Goal: Navigation & Orientation: Find specific page/section

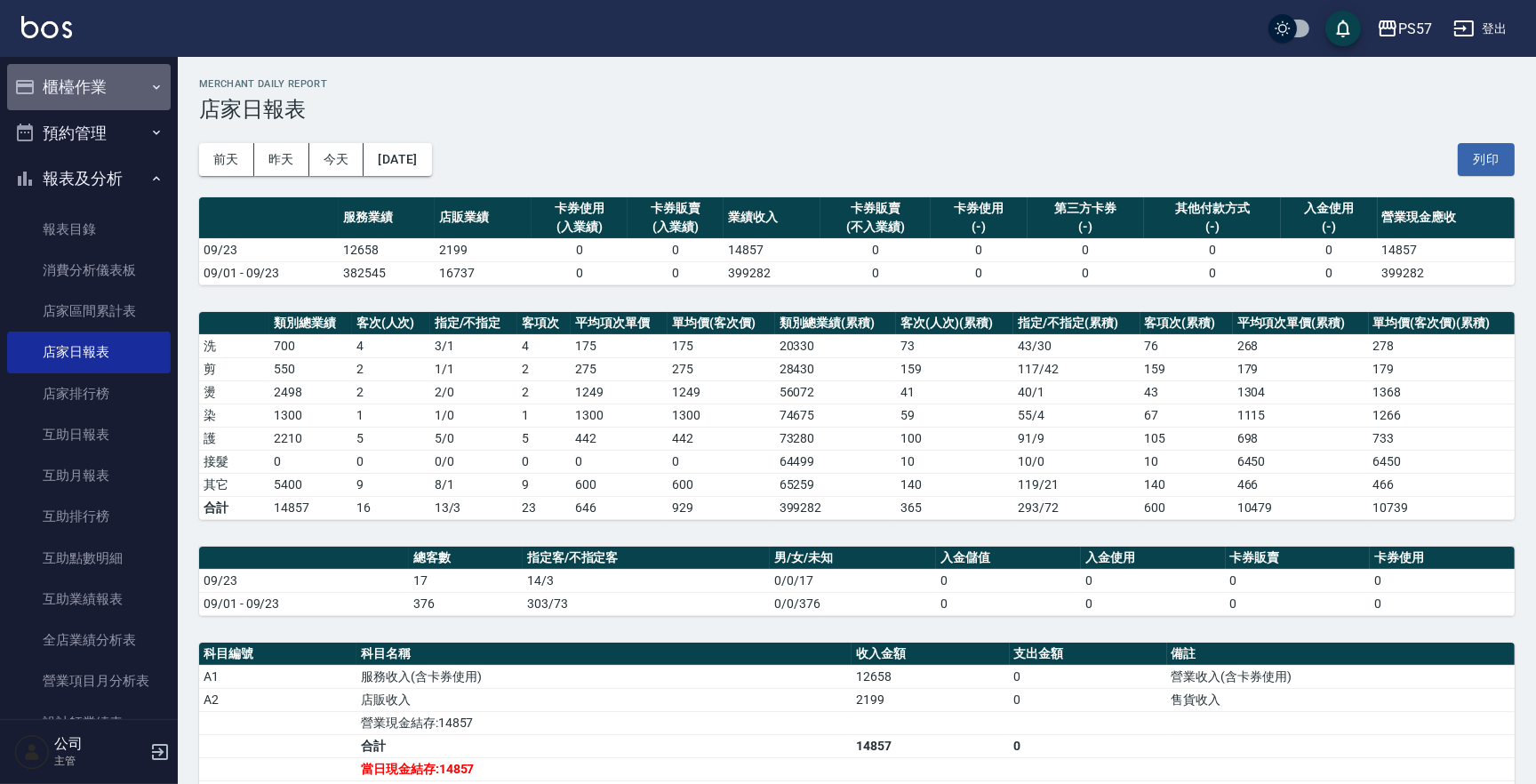
click at [120, 80] on button "櫃檯作業" at bounding box center [89, 87] width 164 height 46
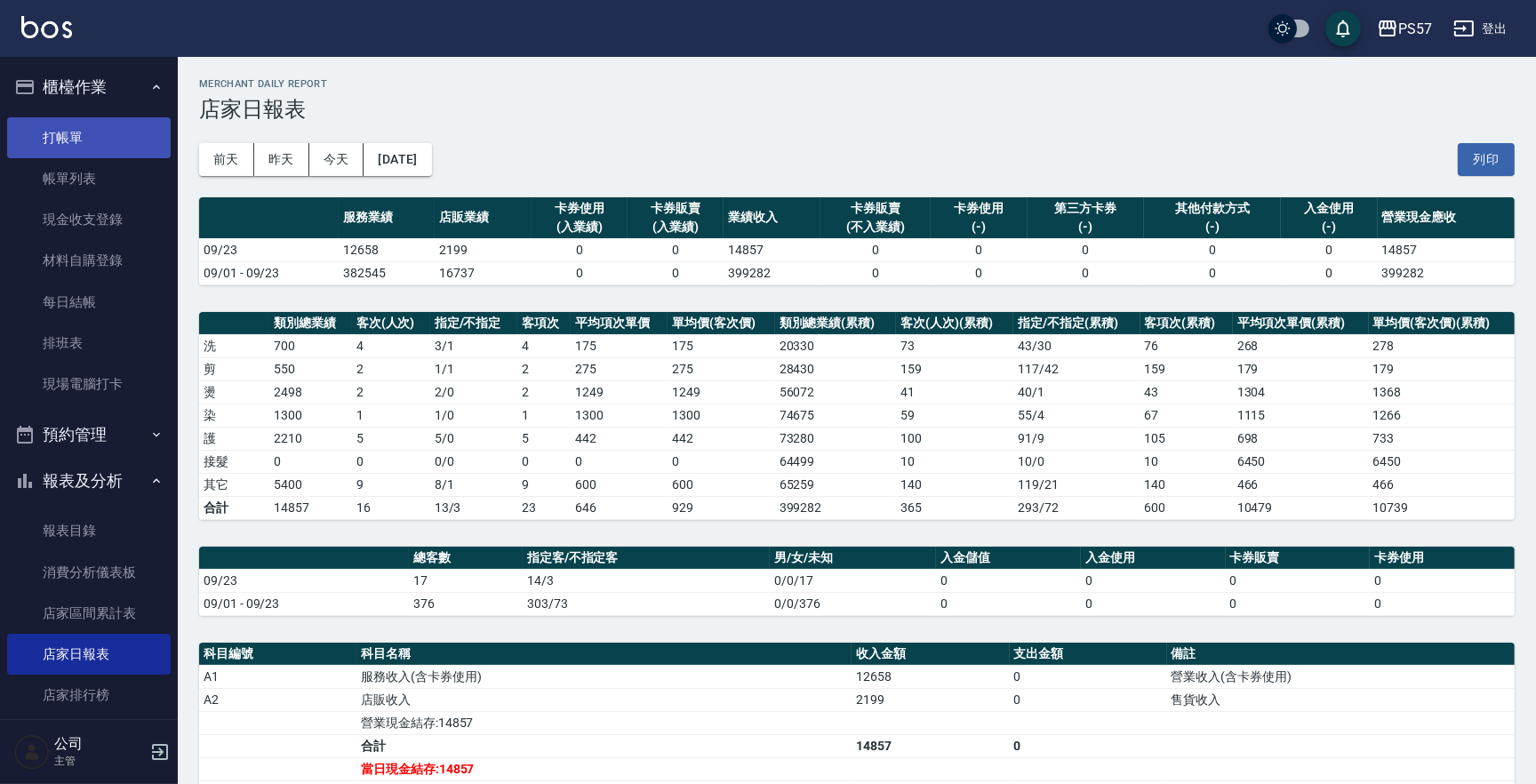
click at [82, 140] on link "打帳單" at bounding box center [89, 138] width 164 height 41
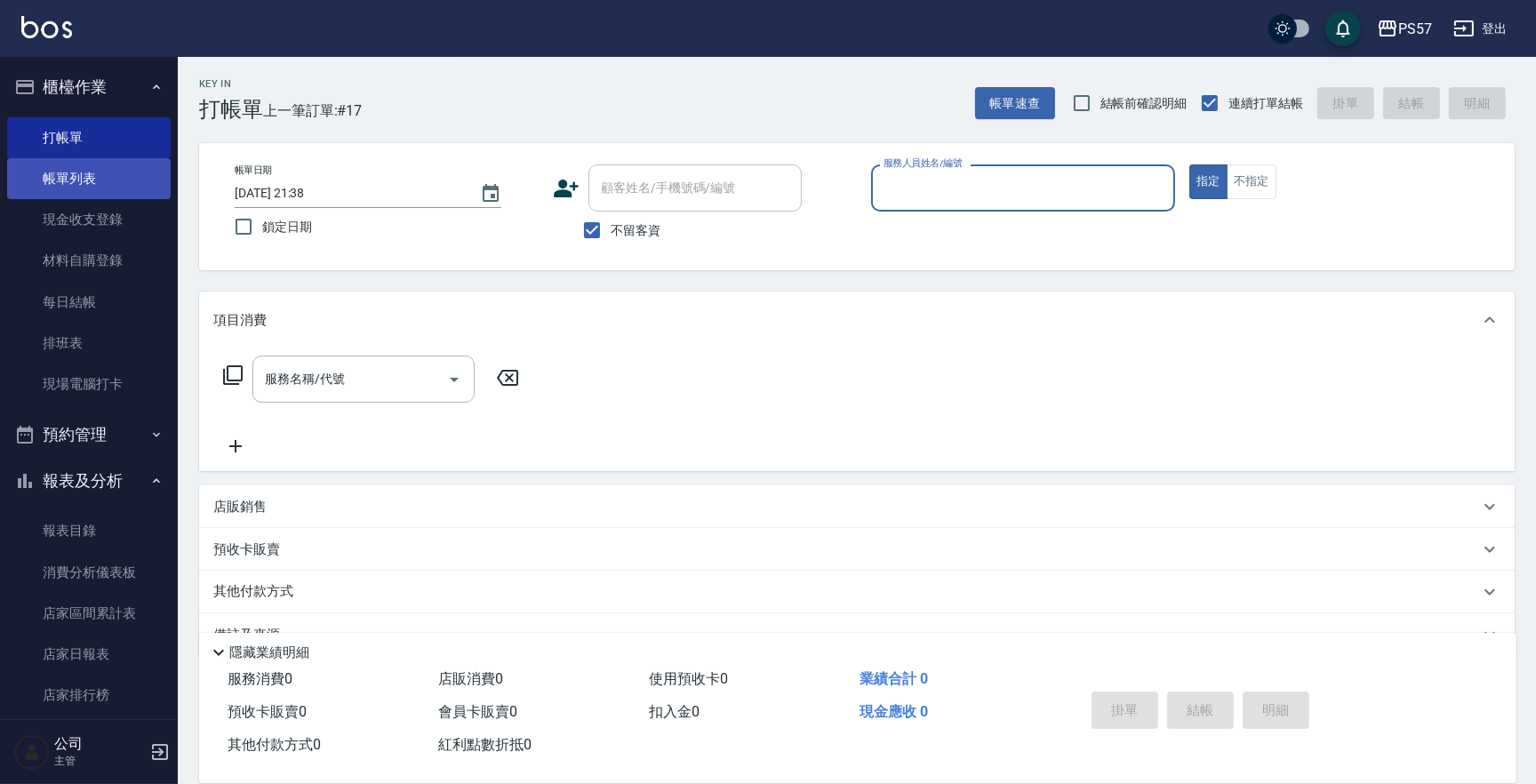
click at [68, 180] on link "帳單列表" at bounding box center [89, 179] width 164 height 41
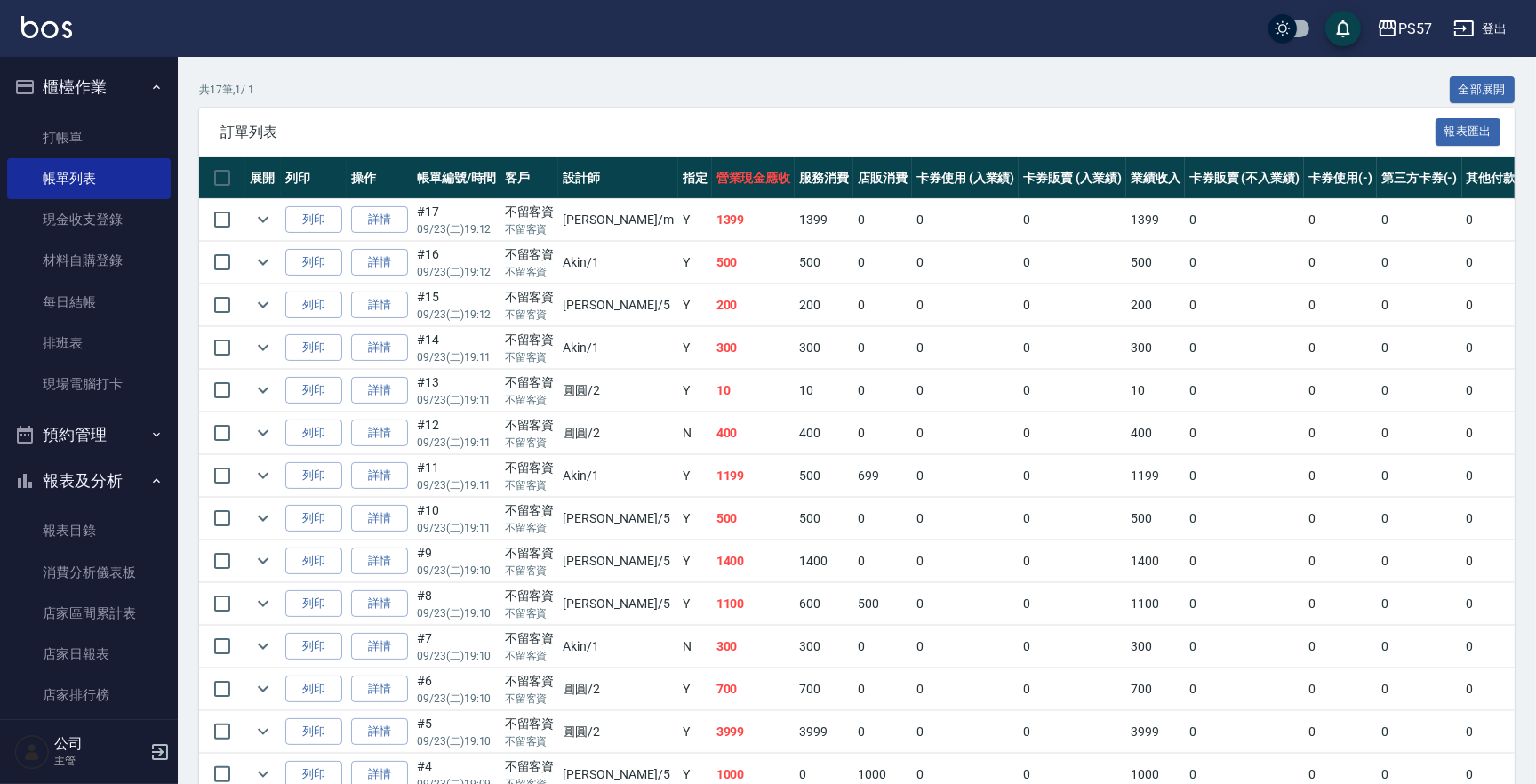
scroll to position [404, 0]
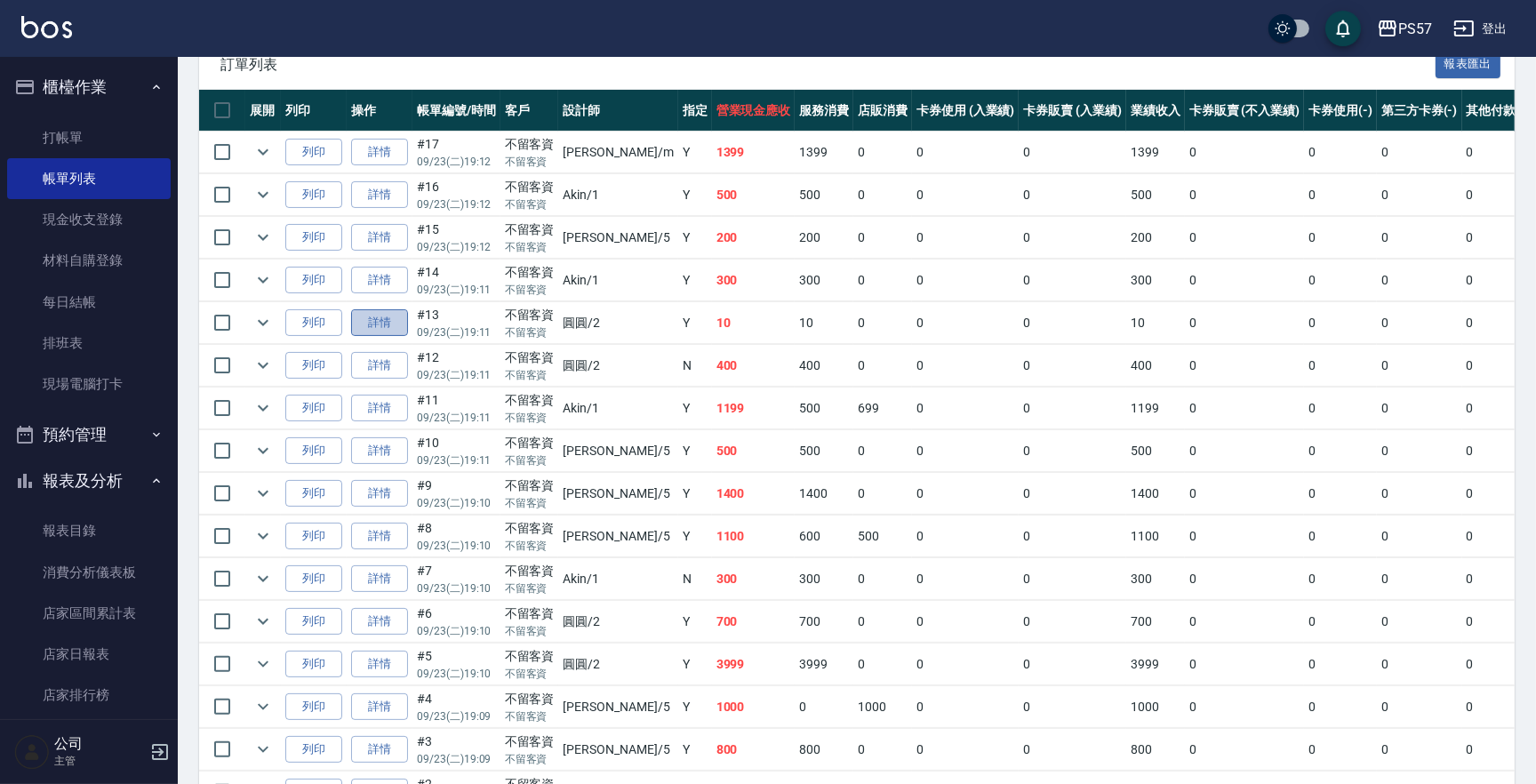
click at [397, 319] on link "詳情" at bounding box center [380, 323] width 57 height 28
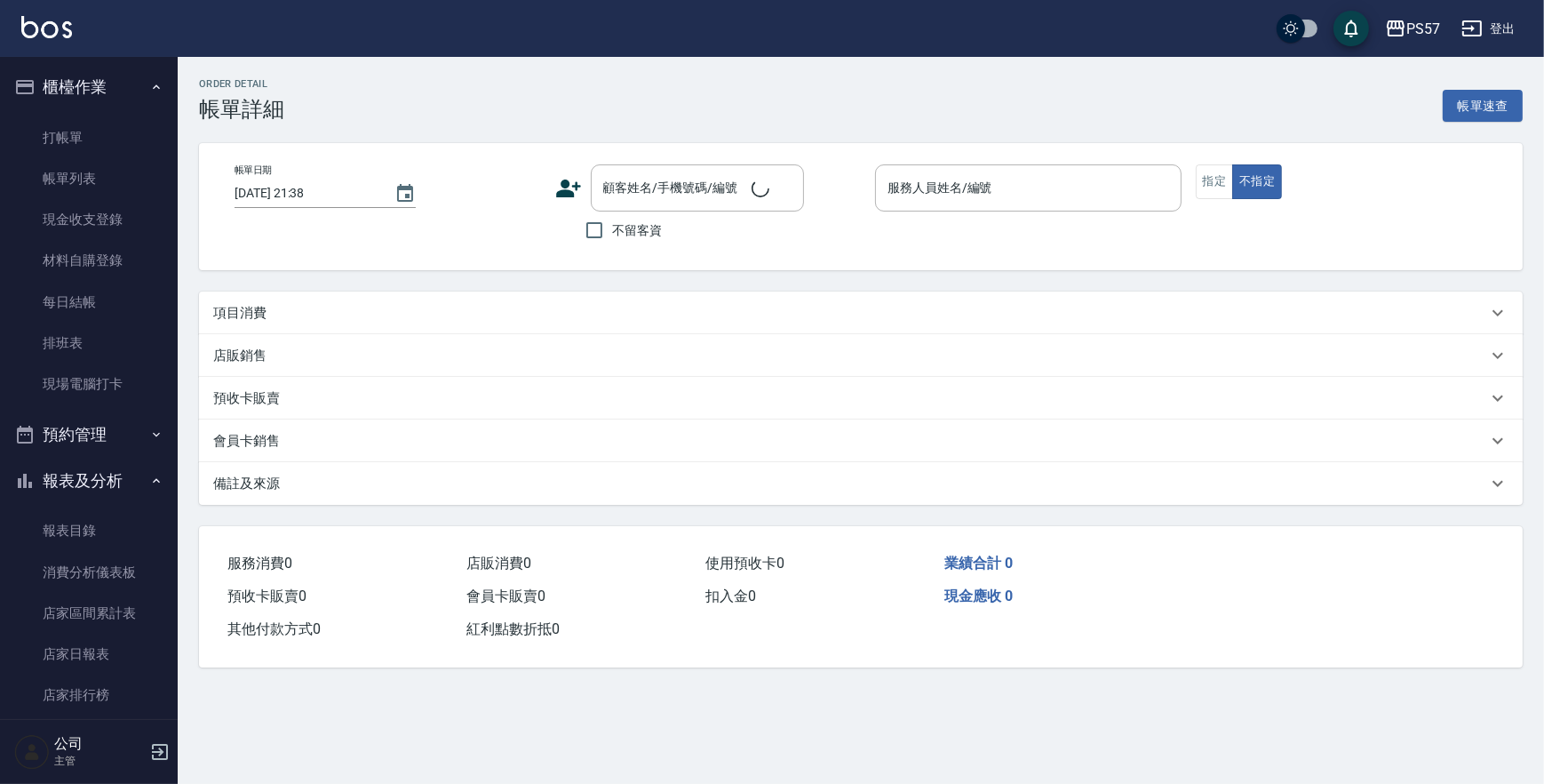
type input "[DATE] 19:11"
checkbox input "true"
type input "圓圓-2"
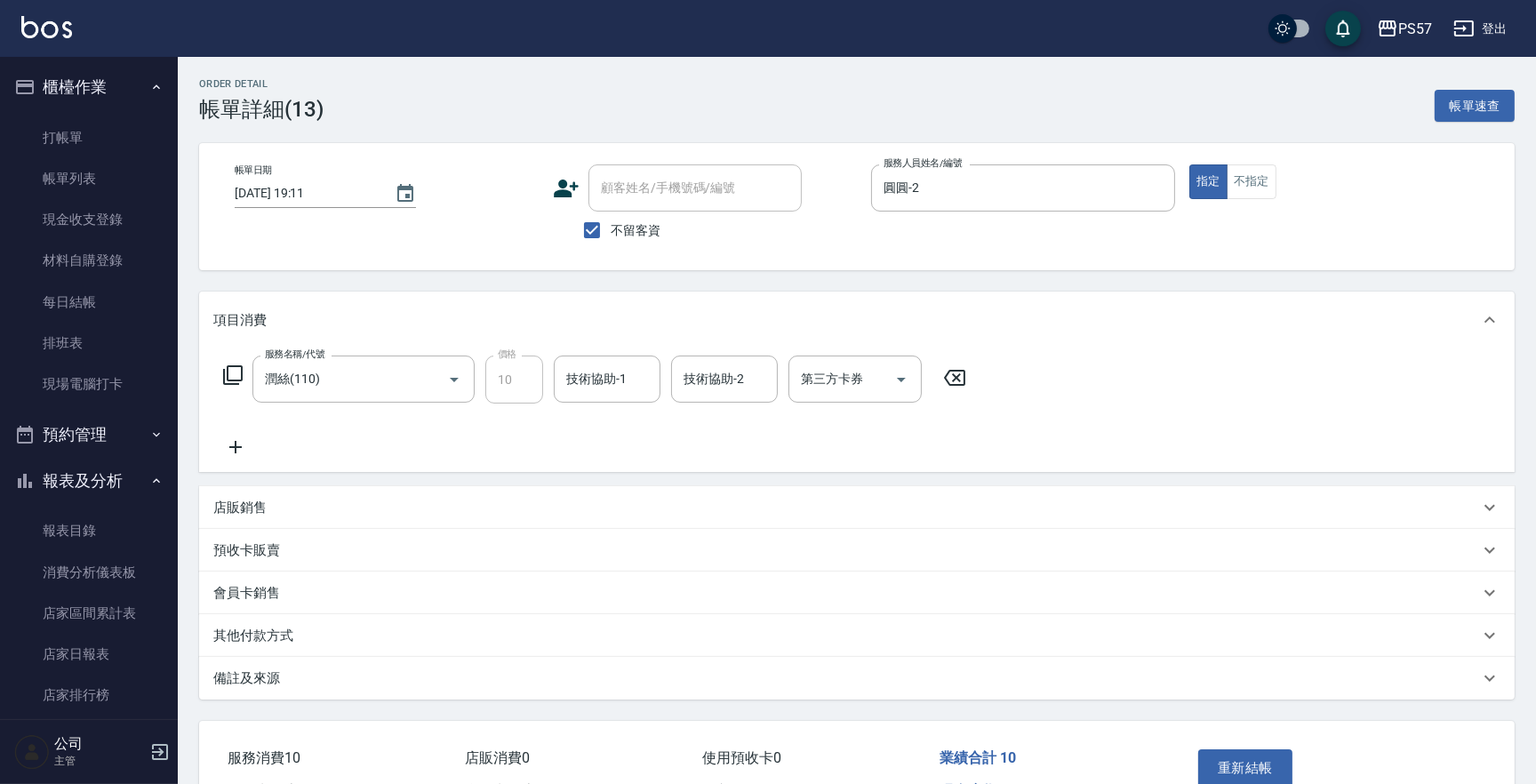
type input "潤絲(110)"
click at [424, 380] on icon "Clear" at bounding box center [430, 380] width 18 height 18
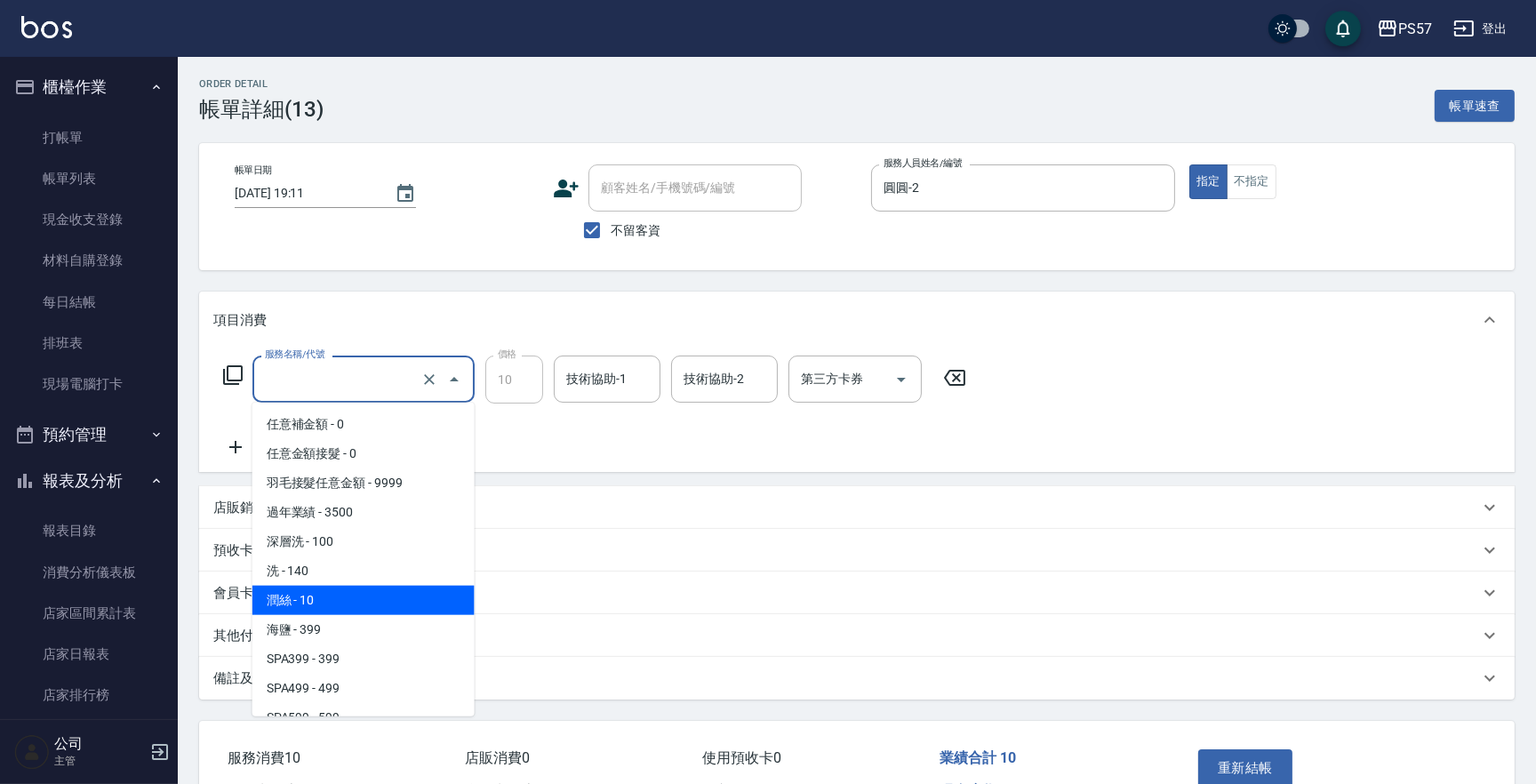
click at [330, 382] on input "服務名稱/代號" at bounding box center [339, 379] width 157 height 31
type input "1"
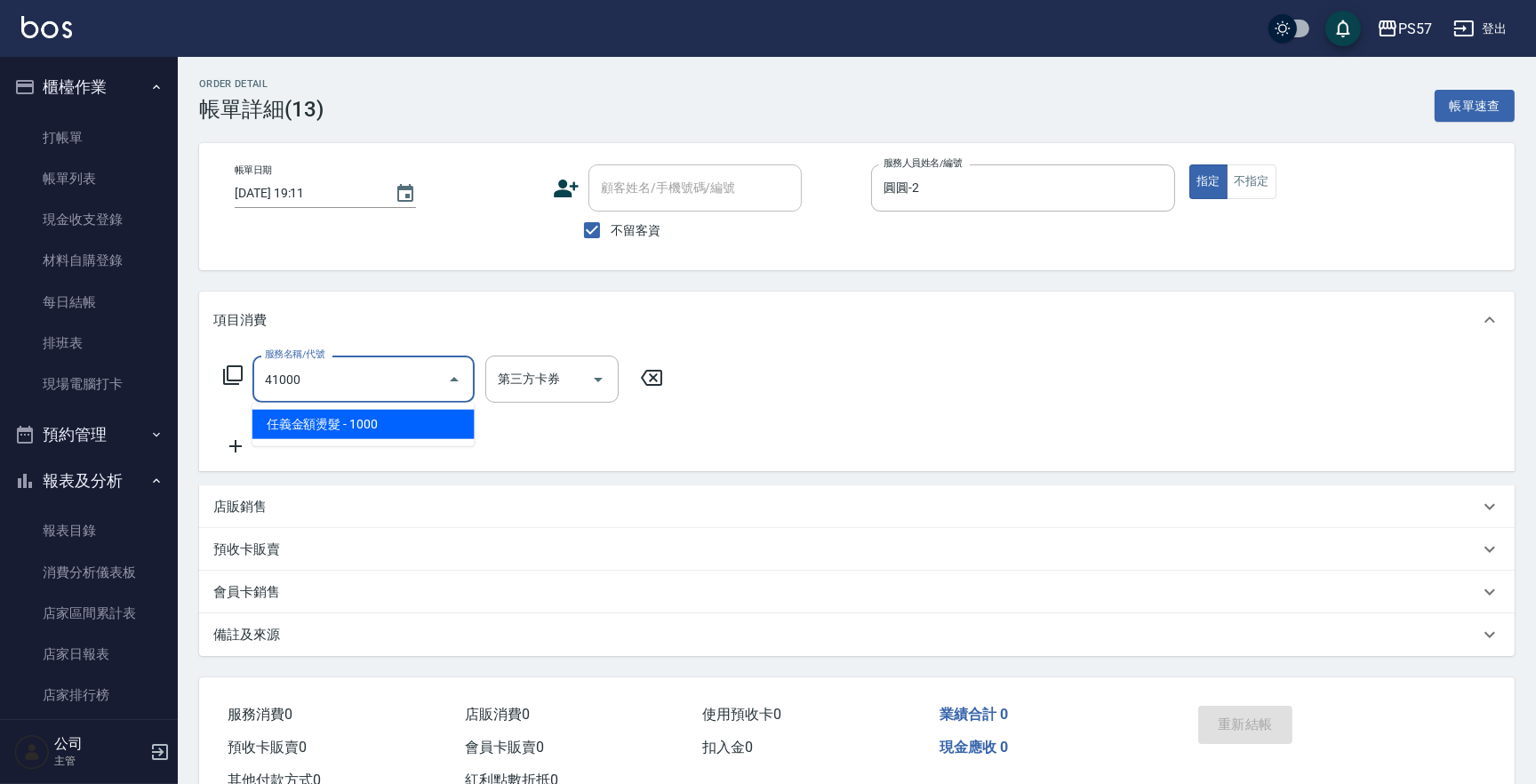
type input "任義金額燙髮(41000)"
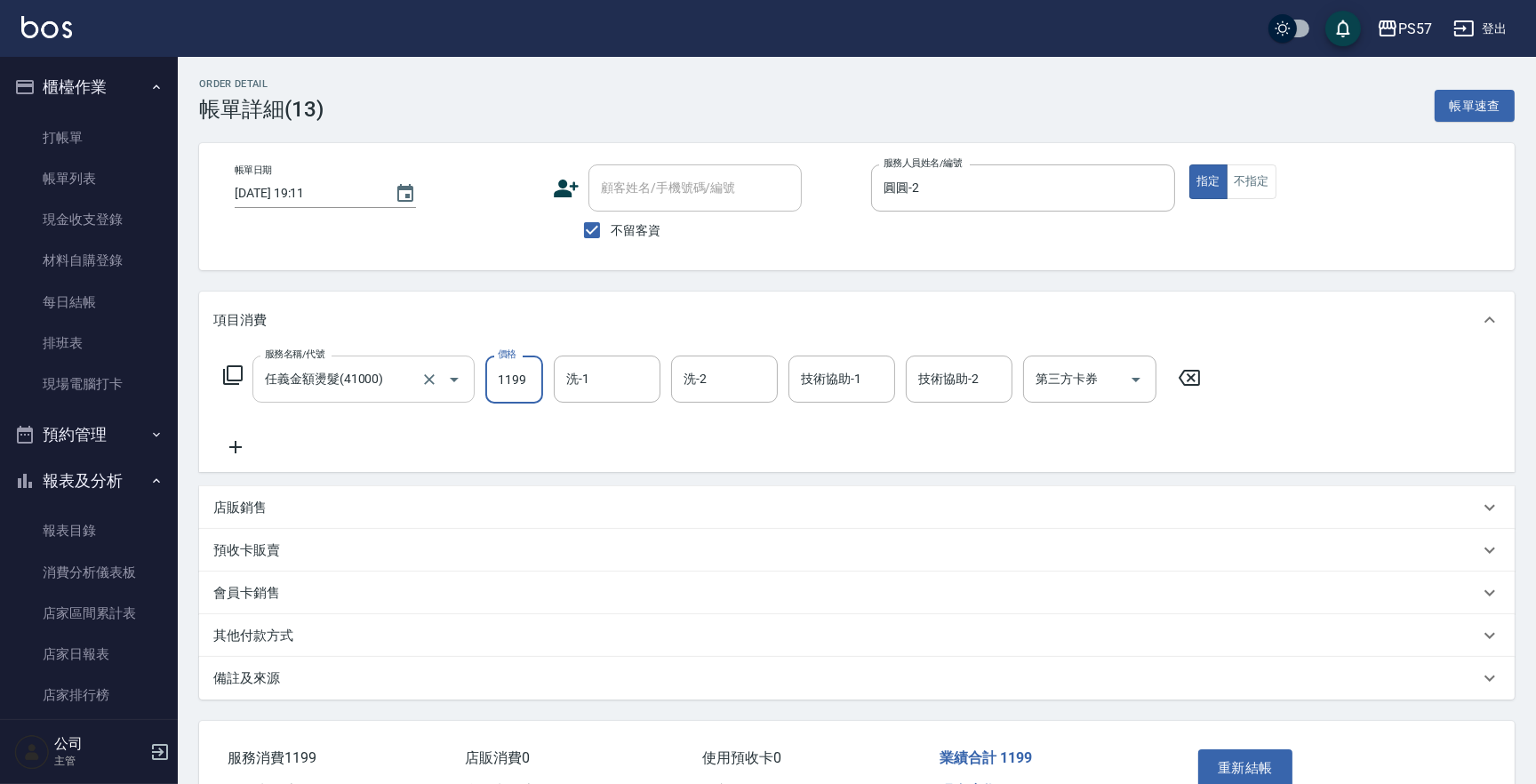
type input "1199"
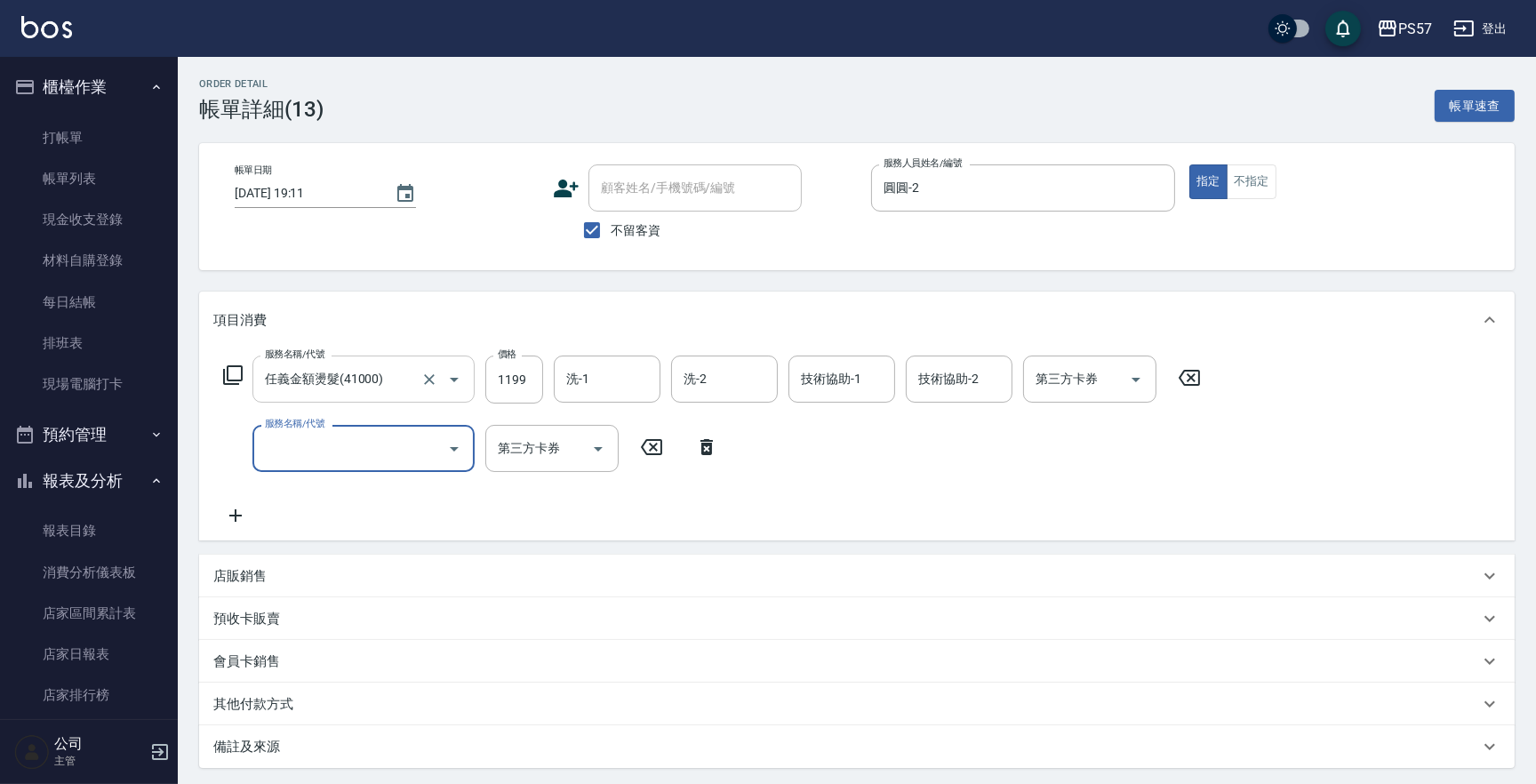
type input "3"
type input "1000護(31000)"
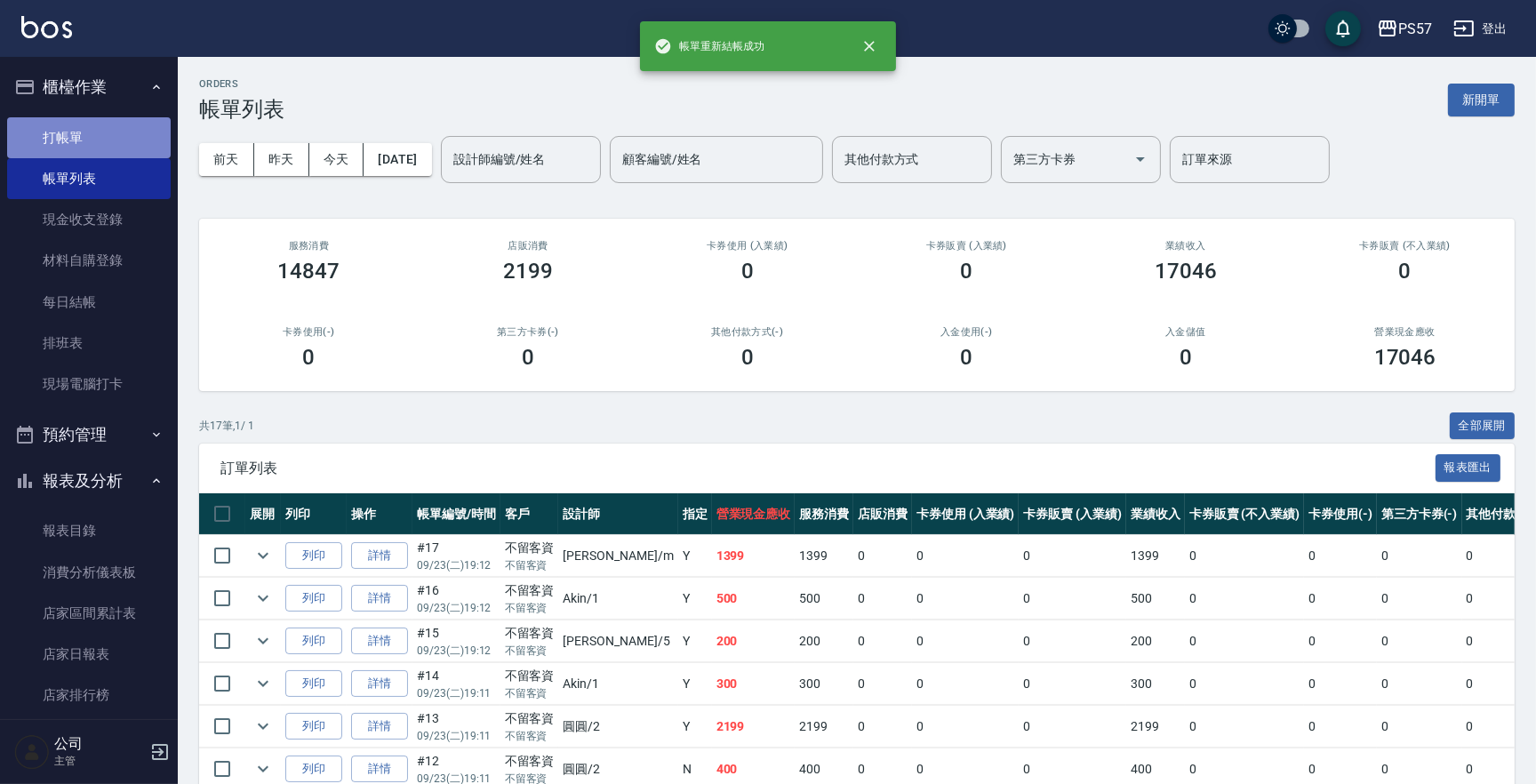
click at [98, 127] on link "打帳單" at bounding box center [89, 138] width 164 height 41
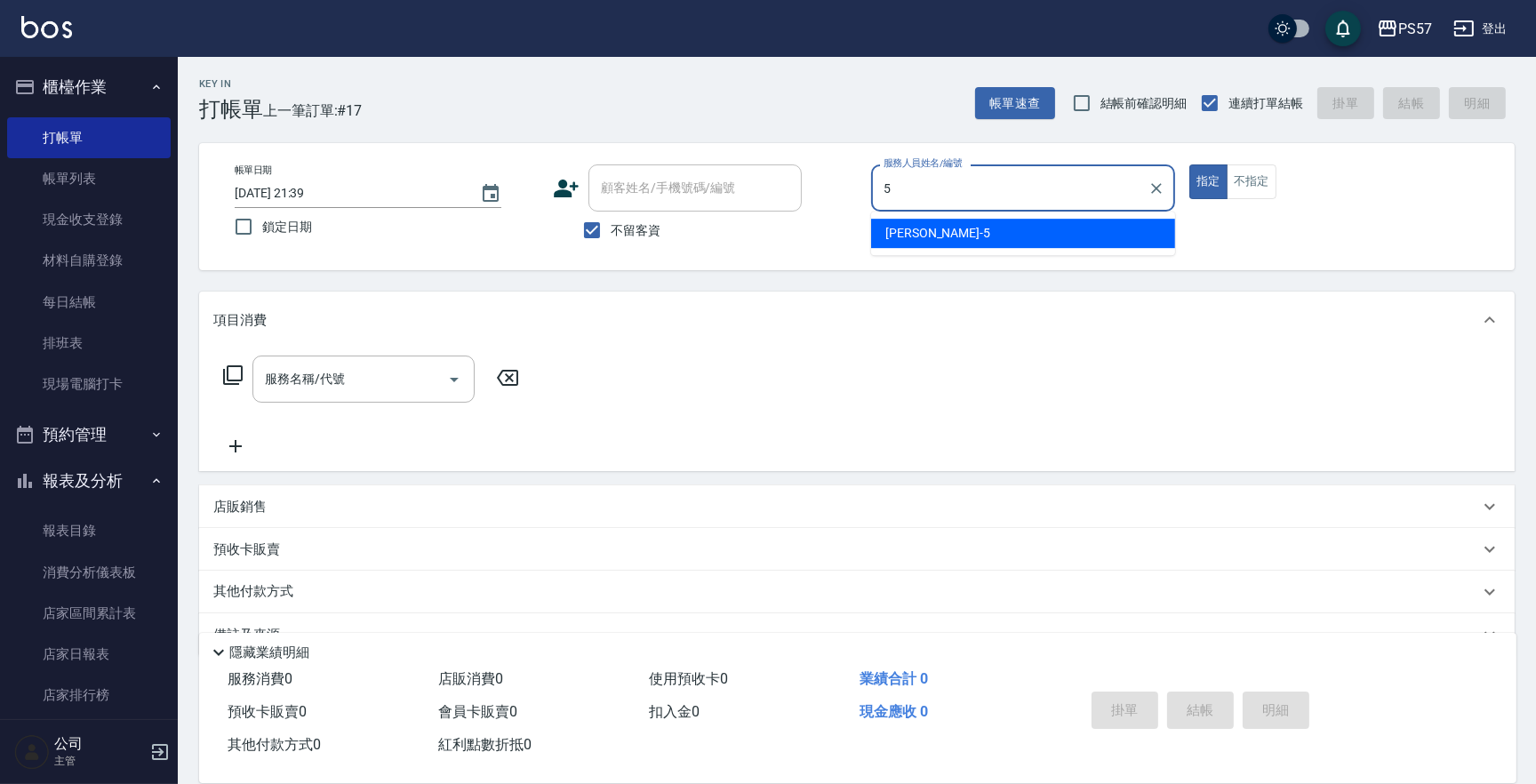
type input "[PERSON_NAME]5"
type button "true"
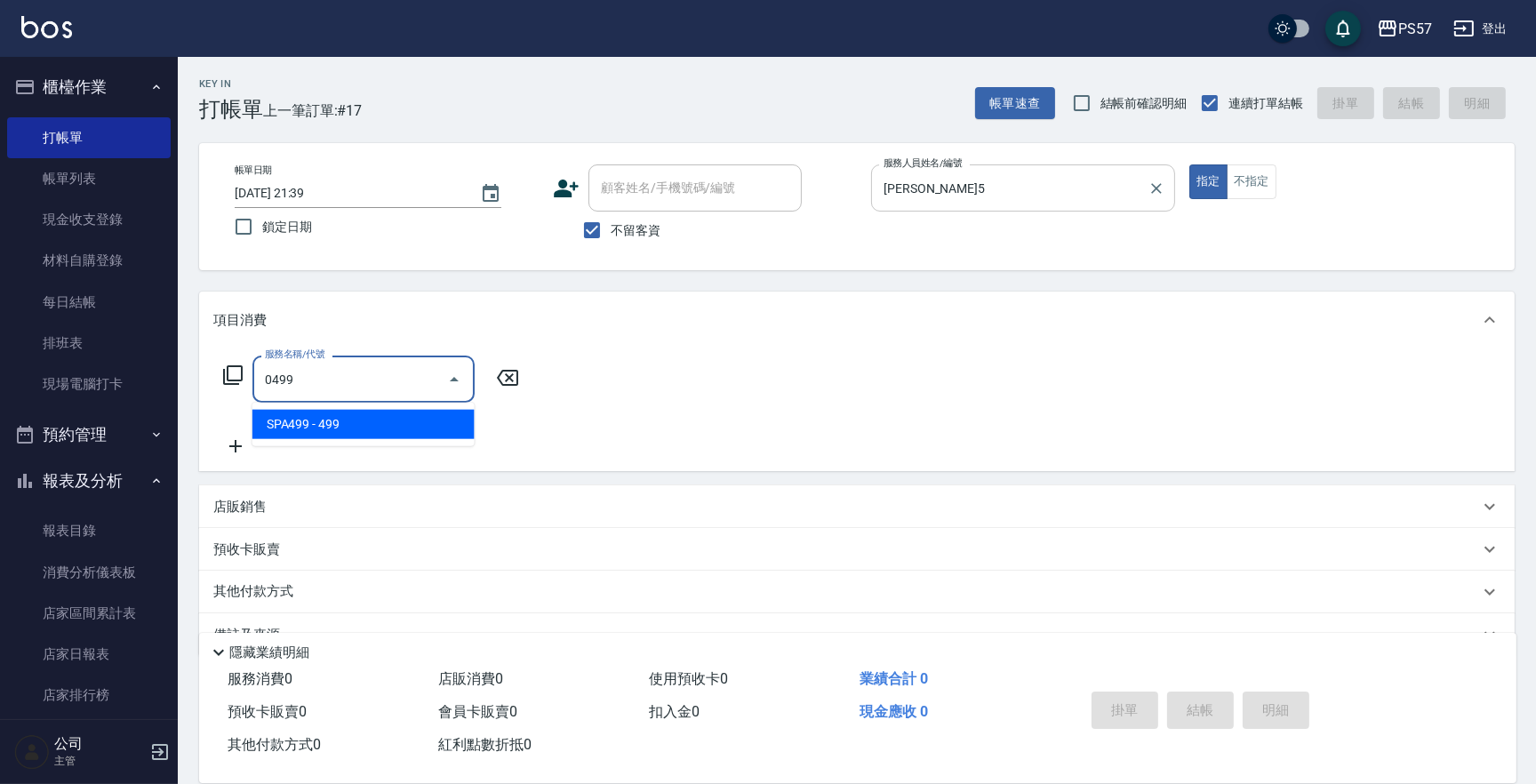
type input "SPA499(0499)"
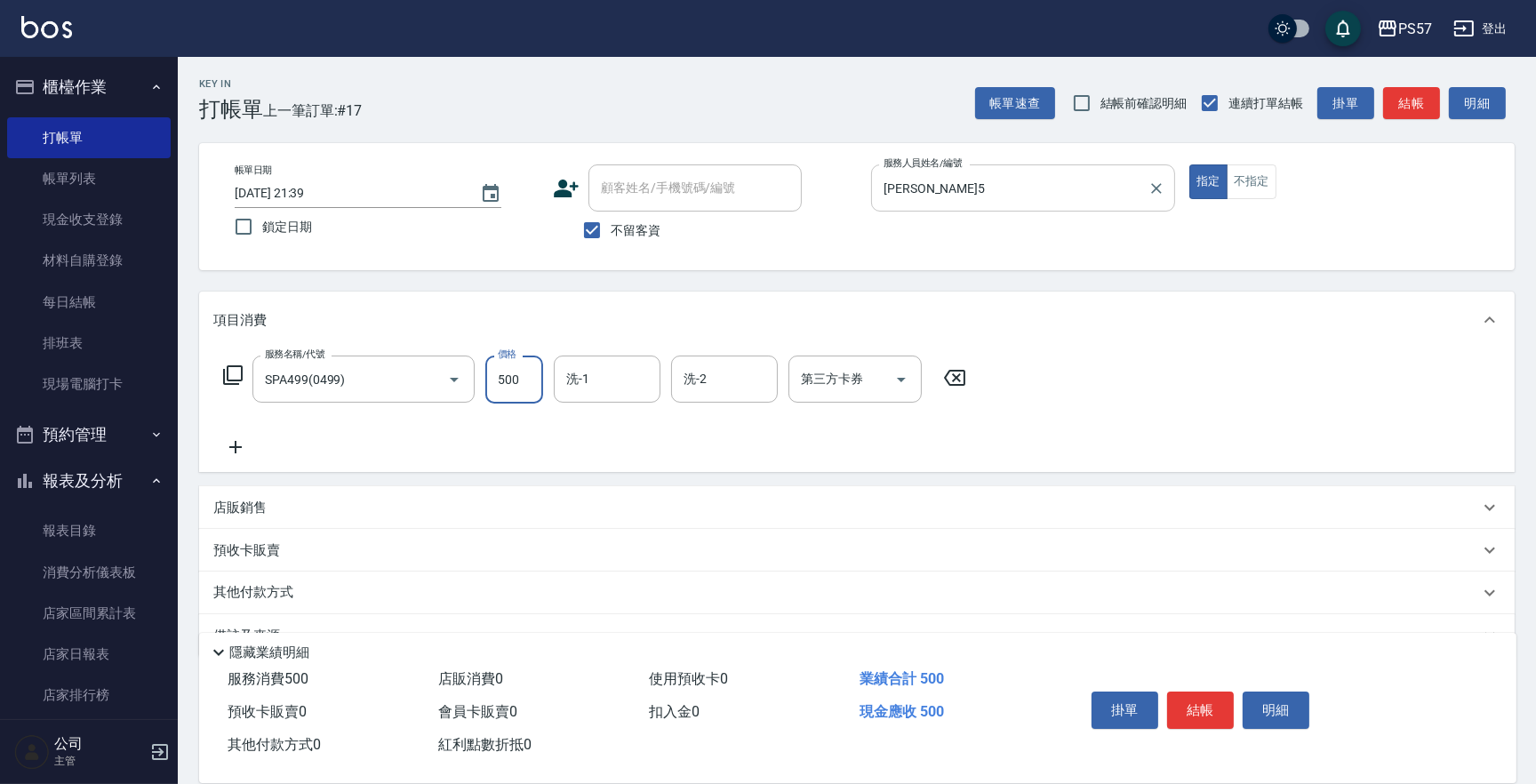
type input "500"
type input "[PERSON_NAME]5"
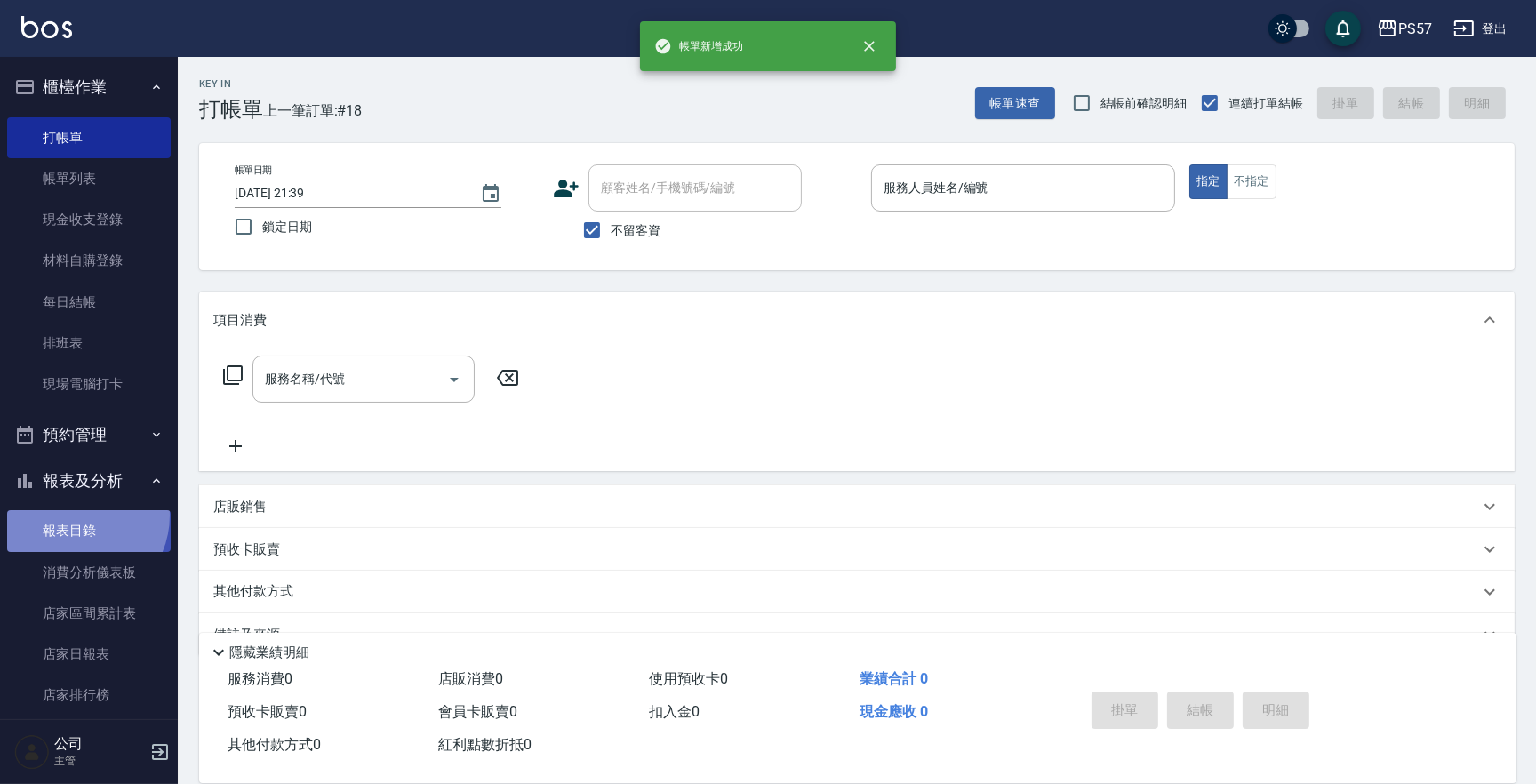
click at [74, 515] on link "報表目錄" at bounding box center [89, 531] width 164 height 41
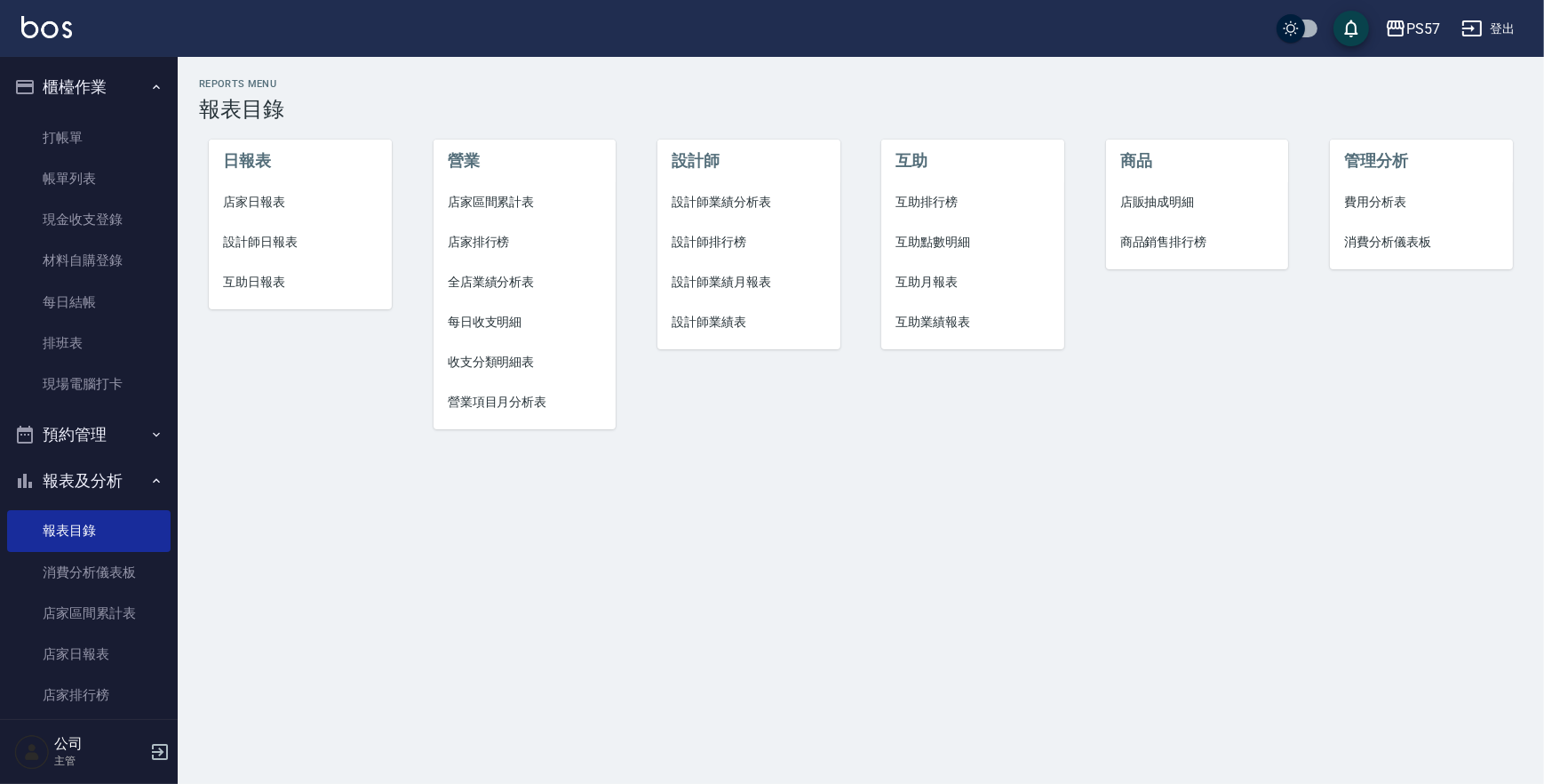
click at [254, 207] on span "店家日報表" at bounding box center [300, 202] width 154 height 19
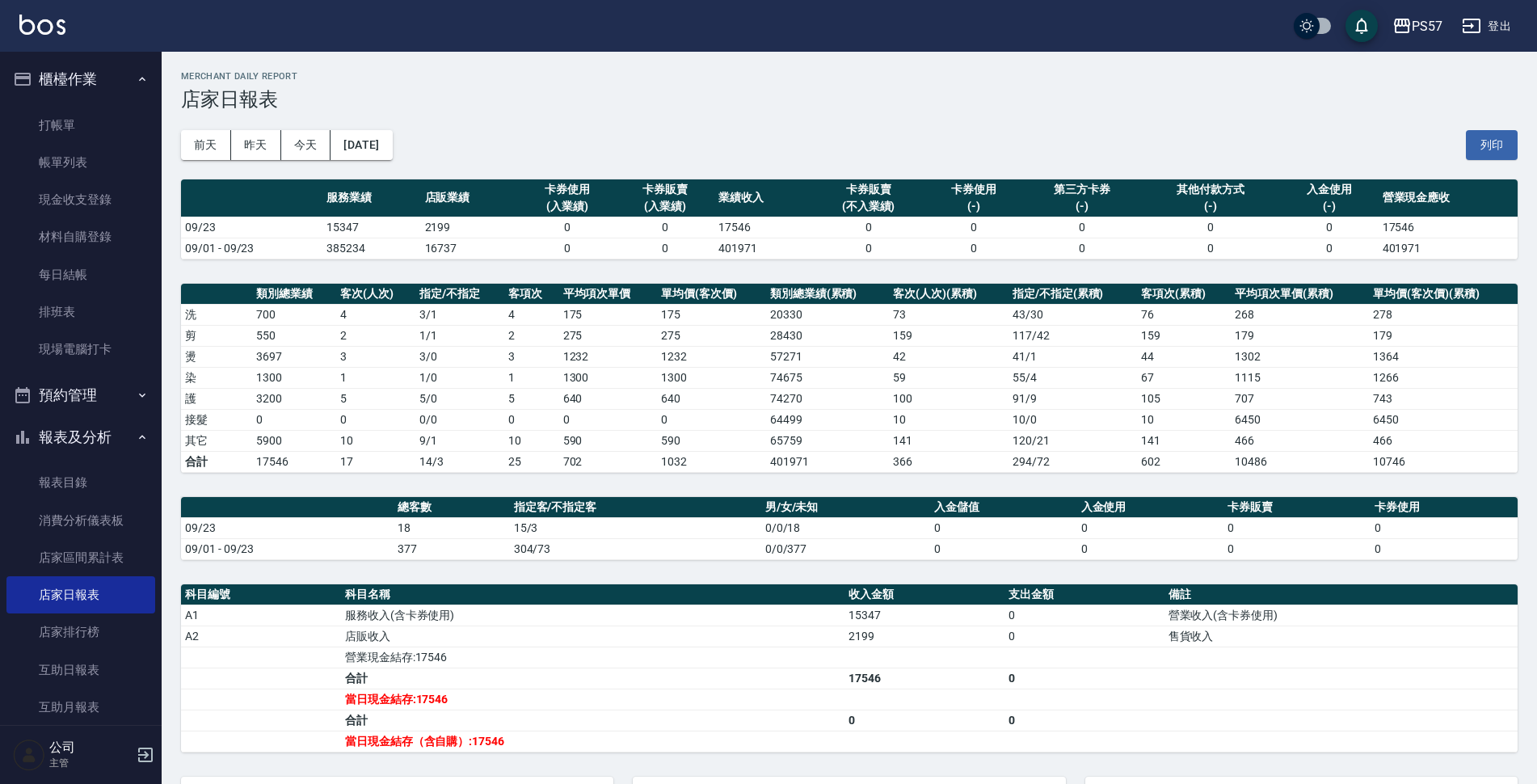
drag, startPoint x: 48, startPoint y: 481, endPoint x: 70, endPoint y: 449, distance: 38.8
click at [48, 481] on link "報表目錄" at bounding box center [81, 483] width 149 height 37
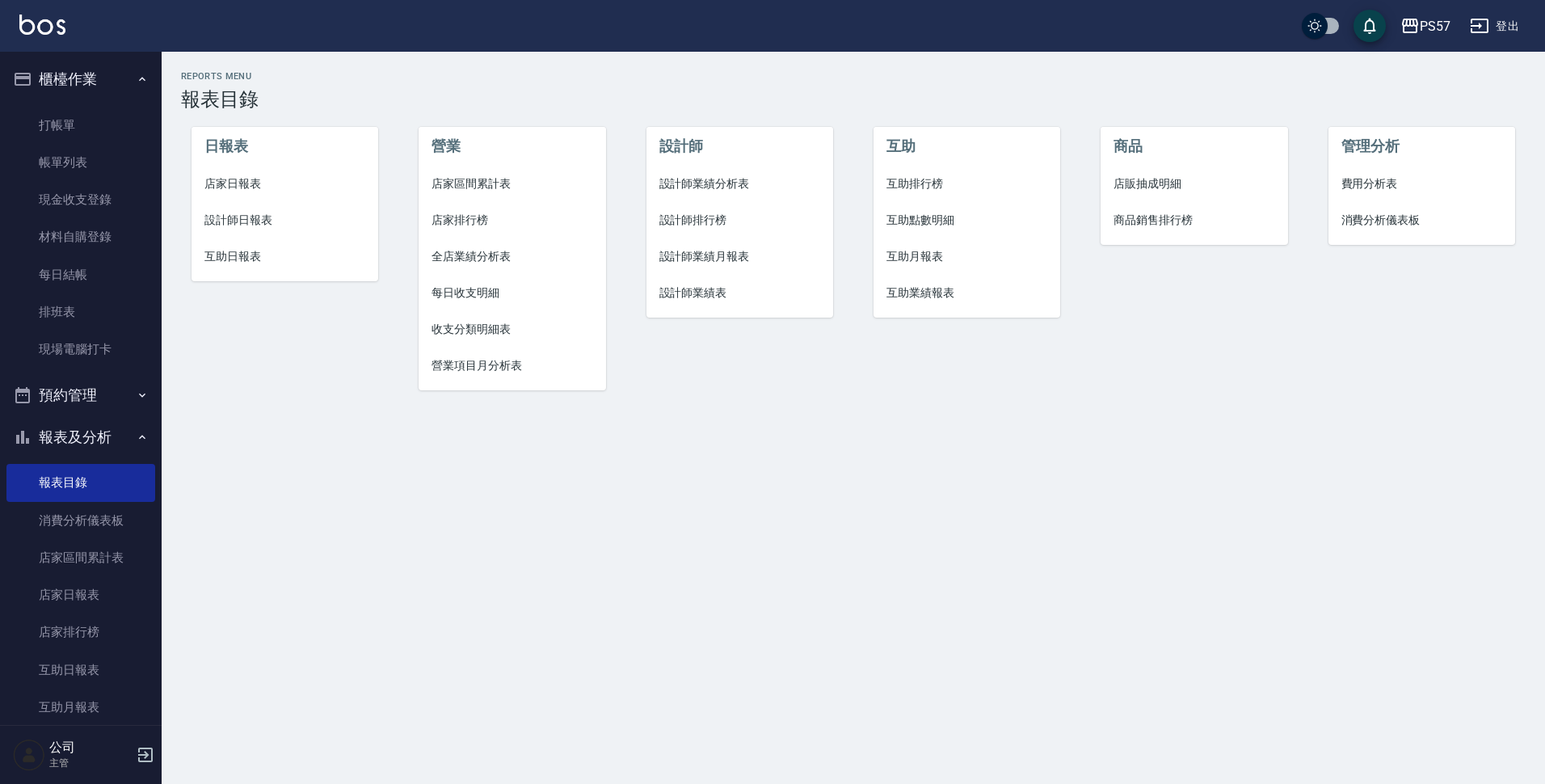
click at [226, 213] on span "設計師日報表" at bounding box center [285, 220] width 162 height 17
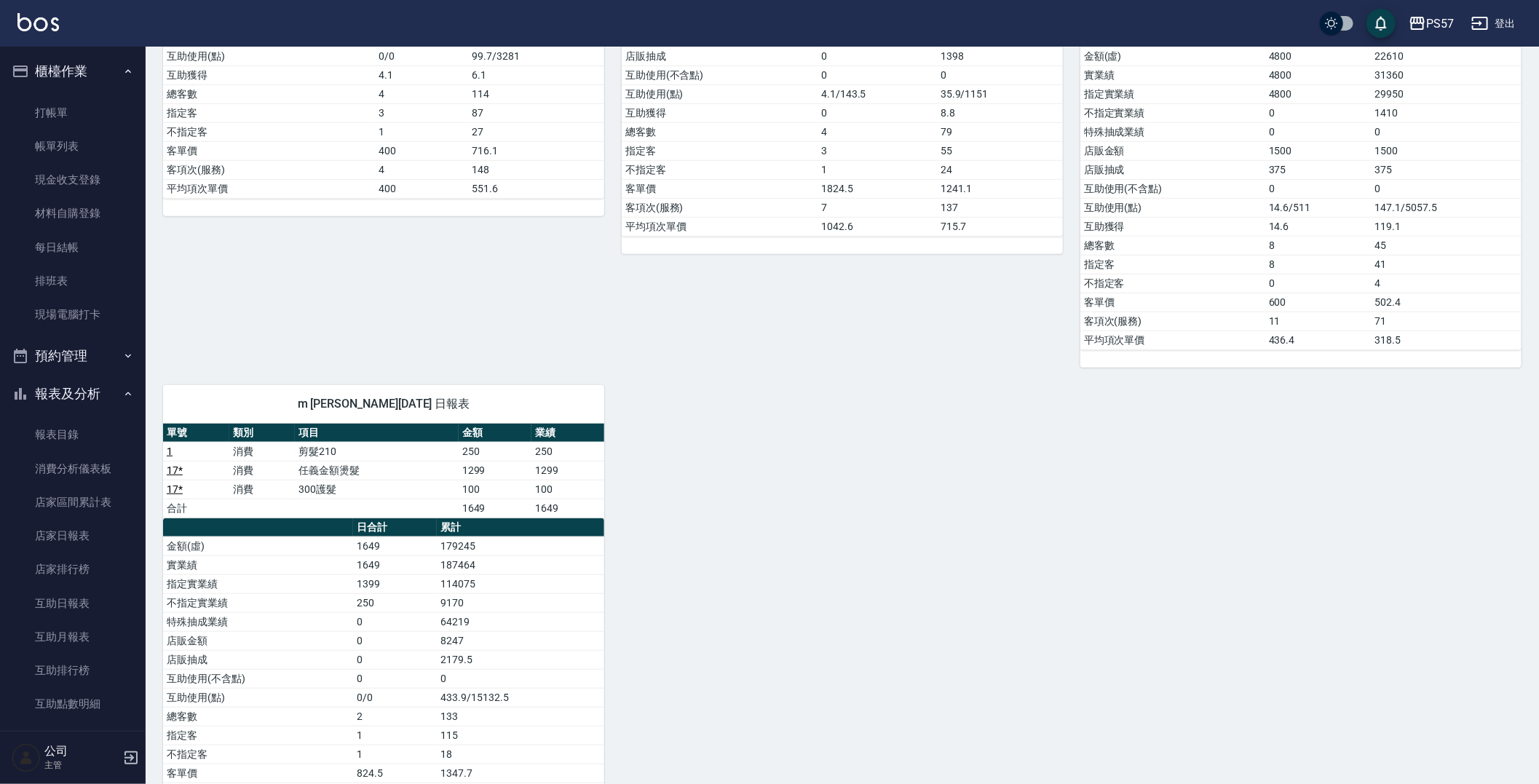
scroll to position [531, 0]
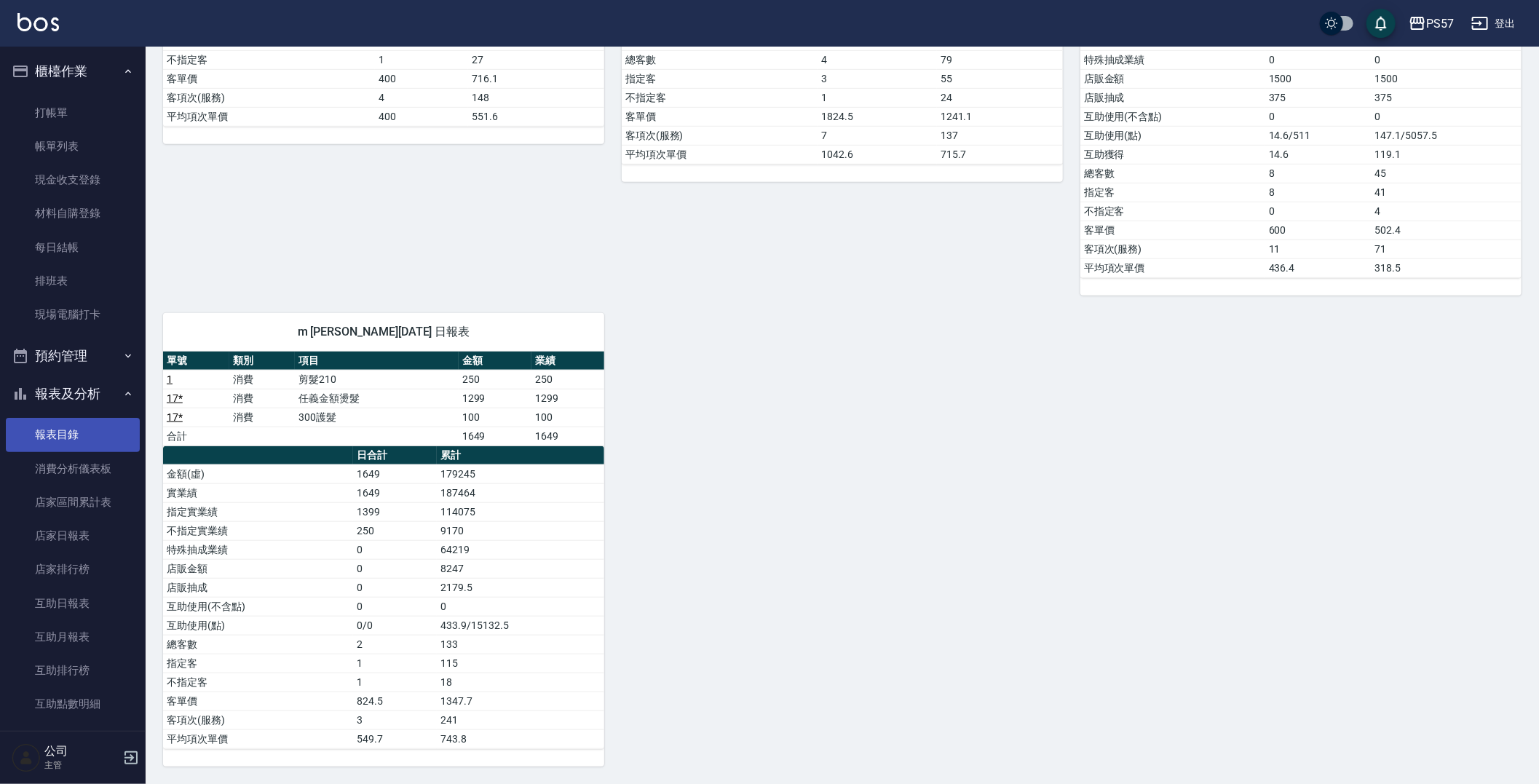
click at [66, 442] on link "報表目錄" at bounding box center [73, 435] width 134 height 33
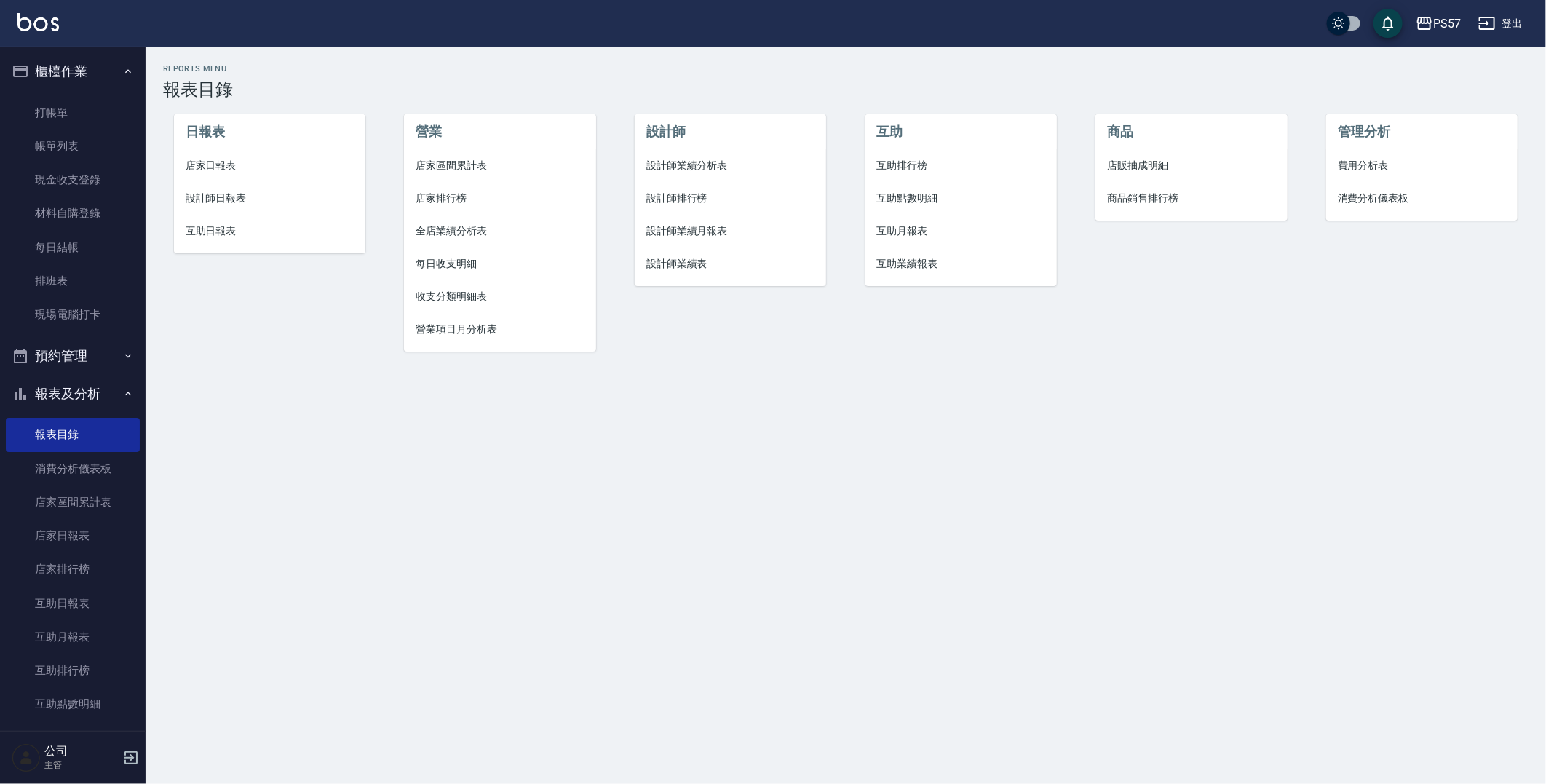
click at [186, 229] on span "互助日報表" at bounding box center [269, 231] width 168 height 15
